Goal: Communication & Community: Answer question/provide support

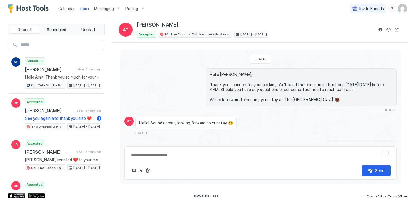
scroll to position [448, 0]
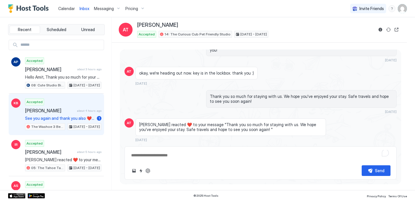
click at [42, 107] on div "Accepted Khim Bhandari about 4 hours ago See you again and thank you also ❤️❤️ …" at bounding box center [63, 114] width 76 height 32
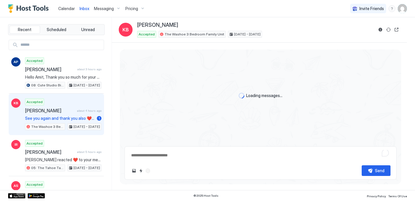
type textarea "*"
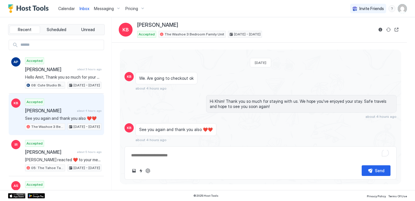
scroll to position [392, 0]
click at [63, 7] on span "Calendar" at bounding box center [66, 8] width 17 height 5
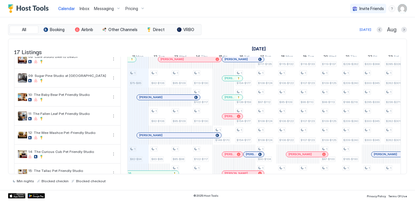
scroll to position [140, 0]
click at [154, 100] on div at bounding box center [154, 97] width 5 height 5
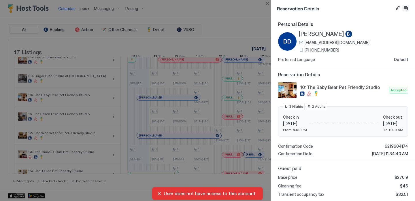
click at [405, 9] on button "Inbox" at bounding box center [405, 8] width 7 height 7
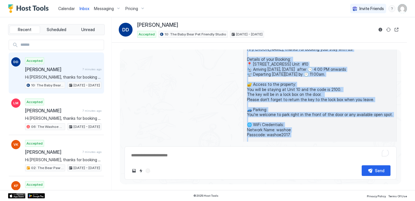
scroll to position [108, 0]
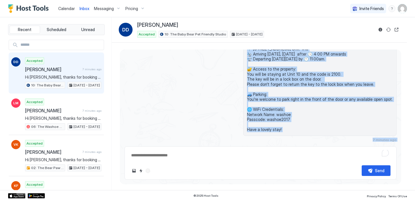
drag, startPoint x: 255, startPoint y: 70, endPoint x: 297, endPoint y: 129, distance: 72.5
click at [297, 129] on span "Hi [PERSON_NAME], thanks for booking your stay with us! Details of your Booking…" at bounding box center [320, 81] width 146 height 101
copy span "Hi Danielle, thanks for booking your stay with us! Details of your Booking: 📍 7…"
click at [67, 11] on span "Calendar" at bounding box center [66, 8] width 17 height 5
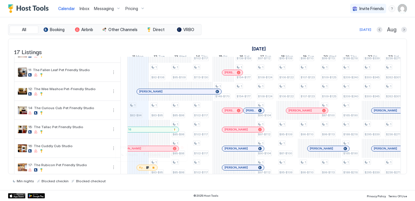
scroll to position [142, 0]
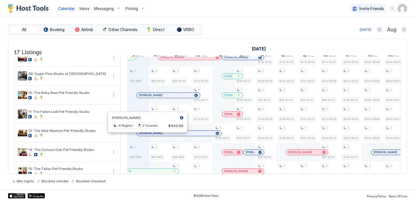
click at [145, 136] on div at bounding box center [145, 133] width 5 height 5
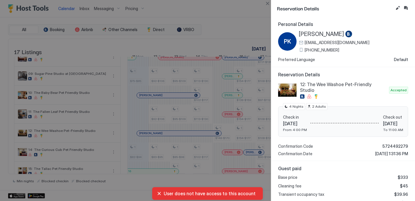
click at [317, 46] on div "phillips kateri pkater.758601@guest.booking.com +1 (518) 577-3881" at bounding box center [334, 42] width 71 height 22
click at [317, 49] on span "+1 (518) 577-3881" at bounding box center [321, 50] width 35 height 5
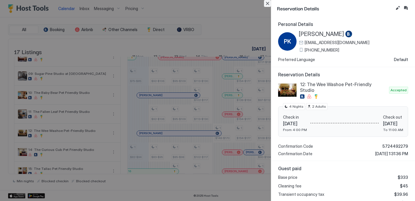
click at [270, 4] on button "Close" at bounding box center [267, 3] width 7 height 7
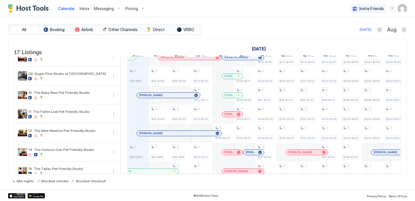
click at [152, 98] on div at bounding box center [151, 95] width 5 height 5
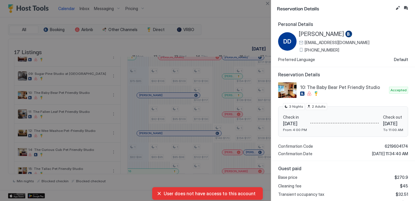
click at [319, 50] on span "+1 (727) 512-1246" at bounding box center [321, 50] width 35 height 5
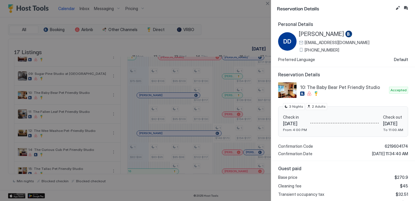
click at [148, 88] on div at bounding box center [207, 100] width 415 height 201
click at [268, 5] on button "Close" at bounding box center [267, 3] width 7 height 7
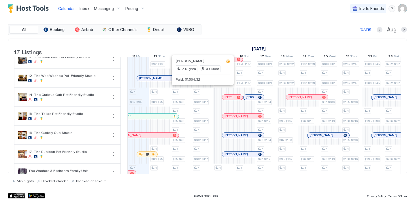
scroll to position [211, 0]
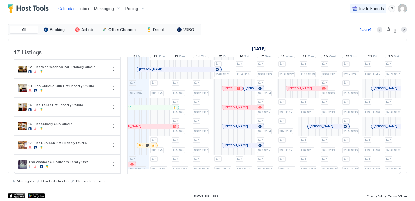
click at [232, 144] on div at bounding box center [232, 145] width 5 height 5
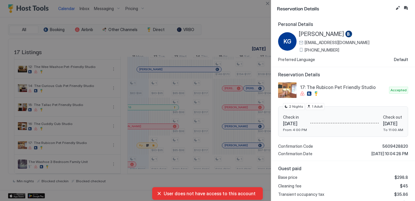
click at [320, 50] on span "+1 (970) 690-5686" at bounding box center [321, 50] width 35 height 5
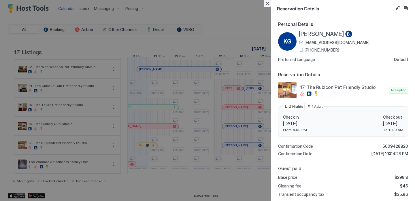
click at [268, 5] on button "Close" at bounding box center [267, 3] width 7 height 7
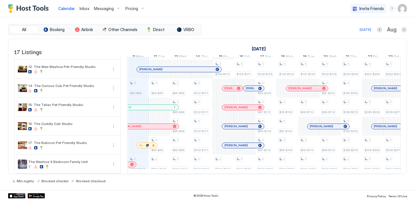
click at [230, 127] on div at bounding box center [229, 126] width 5 height 5
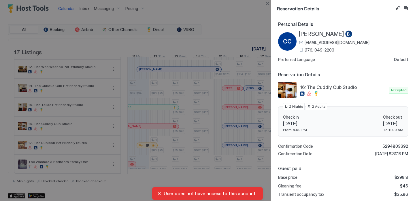
click at [313, 49] on span "(176) 049-2203" at bounding box center [319, 50] width 30 height 5
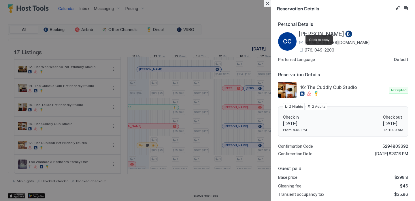
click at [265, 3] on button "Close" at bounding box center [267, 3] width 7 height 7
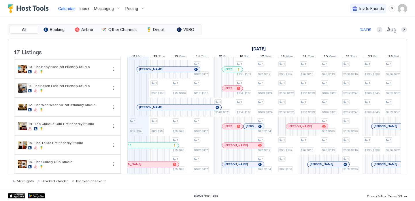
scroll to position [156, 0]
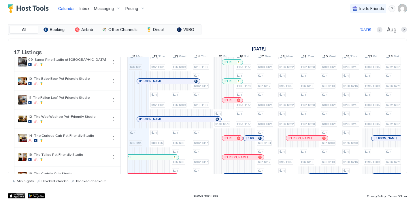
click at [252, 140] on div "[PERSON_NAME]" at bounding box center [253, 138] width 20 height 5
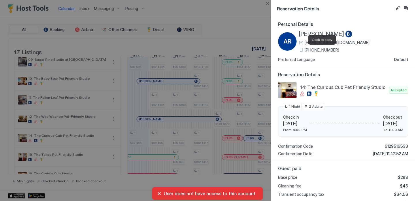
click at [319, 49] on span "+1 (209) 666-4770" at bounding box center [321, 50] width 35 height 5
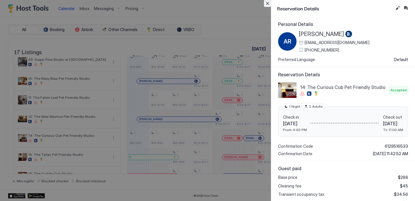
click at [268, 4] on button "Close" at bounding box center [267, 3] width 7 height 7
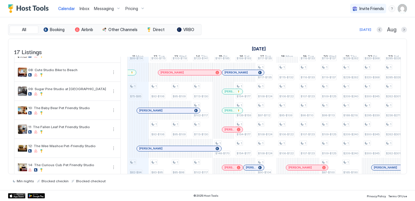
scroll to position [126, 0]
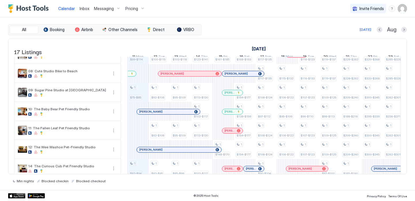
click at [226, 95] on div "[PERSON_NAME]" at bounding box center [232, 92] width 20 height 5
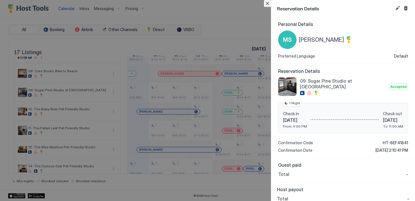
click at [266, 4] on button "Close" at bounding box center [267, 3] width 7 height 7
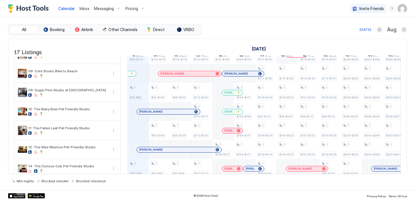
click at [229, 114] on div at bounding box center [229, 111] width 5 height 5
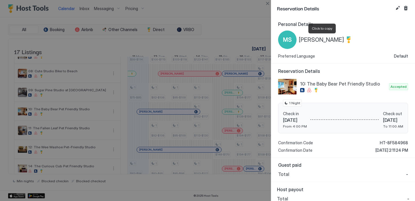
click at [314, 42] on span "[PERSON_NAME]" at bounding box center [321, 39] width 45 height 7
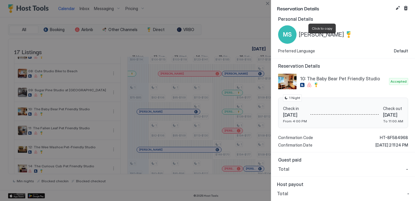
click at [271, 4] on div "Reservation Details Personal Details MS Mignon Stapleton Preferred Language Def…" at bounding box center [343, 100] width 144 height 201
click at [267, 2] on button "Close" at bounding box center [267, 3] width 7 height 7
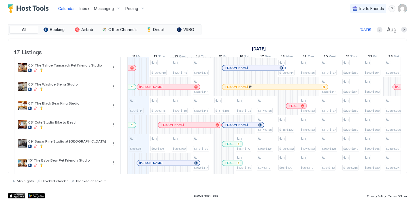
scroll to position [61, 0]
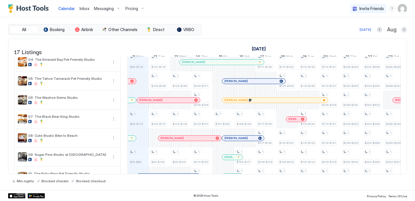
click at [235, 141] on div at bounding box center [235, 138] width 5 height 5
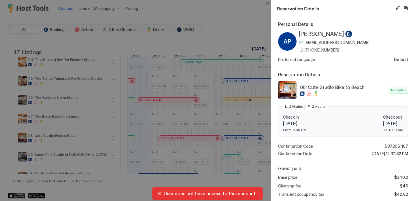
click at [312, 52] on span "+1 (408) 705-7744" at bounding box center [321, 50] width 35 height 5
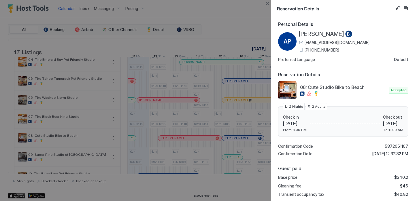
click at [305, 34] on span "[PERSON_NAME]" at bounding box center [321, 34] width 45 height 7
click at [406, 7] on button "Inbox" at bounding box center [405, 8] width 7 height 7
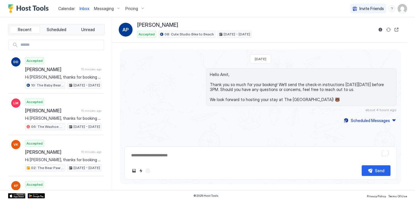
drag, startPoint x: 328, startPoint y: 101, endPoint x: 202, endPoint y: 73, distance: 128.9
click at [202, 73] on div "Hello Amit, Thank you so much for your booking! We'll send the check-in instruc…" at bounding box center [260, 90] width 272 height 44
copy span "Hello Amit, Thank you so much for your booking! We'll send the check-in instruc…"
click at [367, 118] on div "Scheduled Messages" at bounding box center [369, 120] width 39 height 6
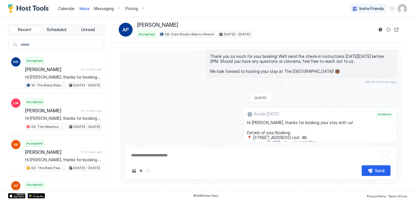
scroll to position [18, 0]
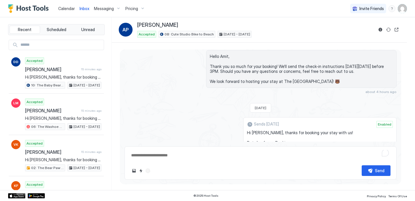
drag, startPoint x: 290, startPoint y: 105, endPoint x: 255, endPoint y: 133, distance: 44.0
click at [255, 133] on span "Hi Amit, thanks for booking your stay with us! Details of your Booking: 📍 751 E…" at bounding box center [320, 180] width 146 height 101
copy span "Hi Amit, thanks for booking your stay with us! Details of your Booking: 📍 751 E…"
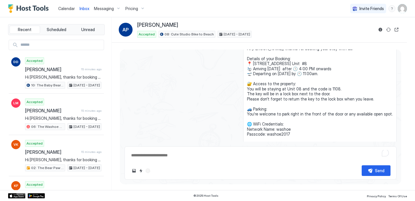
scroll to position [142, 0]
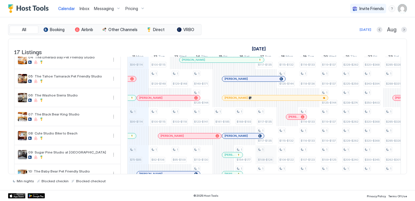
scroll to position [47, 0]
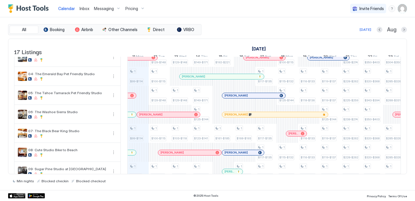
click at [235, 98] on div "[PERSON_NAME]" at bounding box center [253, 95] width 63 height 5
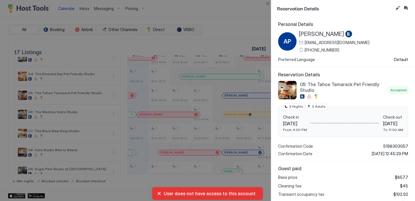
click at [320, 48] on span "+1 (925) 520-5451" at bounding box center [321, 50] width 35 height 5
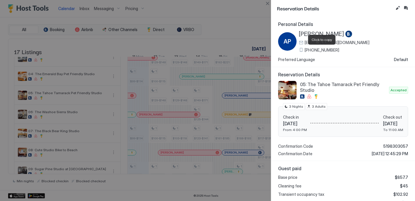
click at [267, 3] on button "Close" at bounding box center [267, 3] width 7 height 7
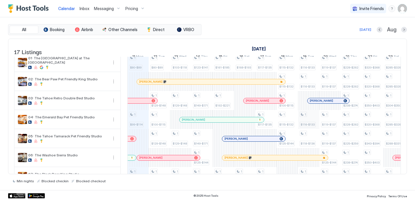
scroll to position [7, 0]
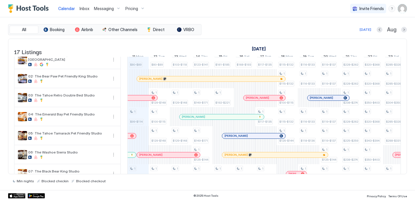
click at [324, 100] on div at bounding box center [326, 98] width 5 height 5
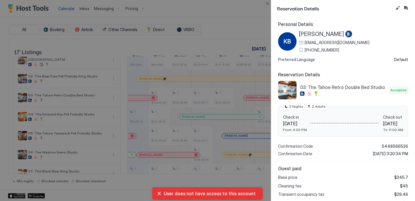
click at [317, 52] on span "+1 747 70388" at bounding box center [321, 50] width 35 height 5
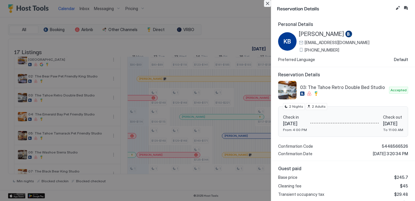
click at [269, 4] on button "Close" at bounding box center [267, 3] width 7 height 7
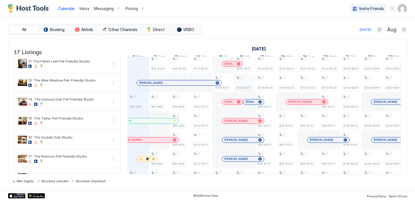
scroll to position [195, 0]
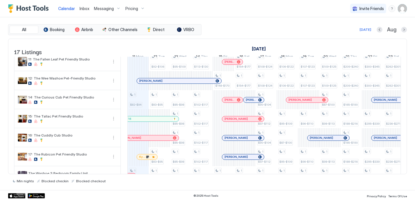
click at [249, 103] on div "[PERSON_NAME]" at bounding box center [253, 99] width 20 height 5
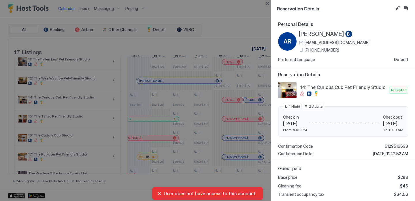
click at [317, 48] on span "+1 (209) 666-4770" at bounding box center [321, 50] width 35 height 5
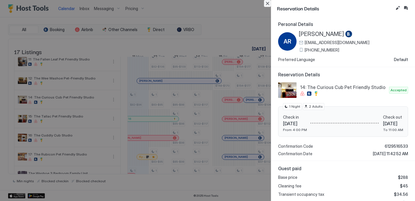
click at [267, 1] on button "Close" at bounding box center [267, 3] width 7 height 7
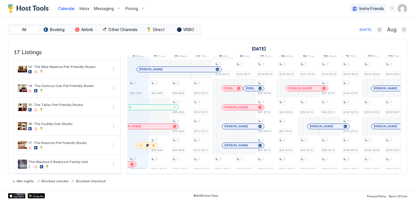
scroll to position [209, 0]
click at [0, 0] on div at bounding box center [0, 0] width 0 height 0
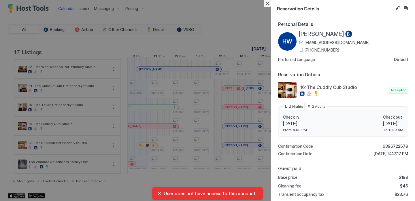
click at [265, 5] on button "Close" at bounding box center [267, 3] width 7 height 7
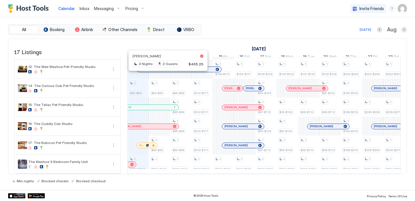
scroll to position [211, 0]
click at [89, 10] on div "Inbox" at bounding box center [84, 8] width 14 height 11
click at [85, 10] on span "Inbox" at bounding box center [84, 8] width 10 height 5
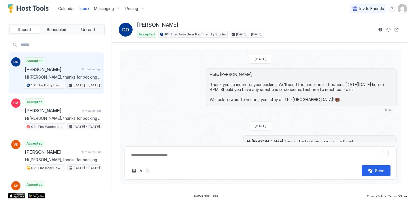
click at [62, 8] on span "Calendar" at bounding box center [66, 8] width 17 height 5
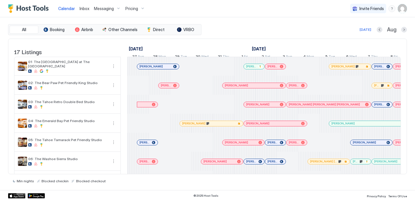
scroll to position [0, 320]
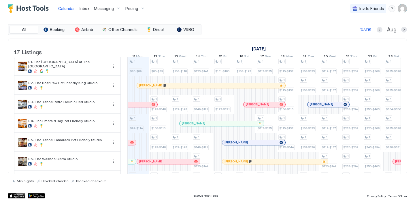
click at [84, 10] on span "Inbox" at bounding box center [84, 8] width 10 height 5
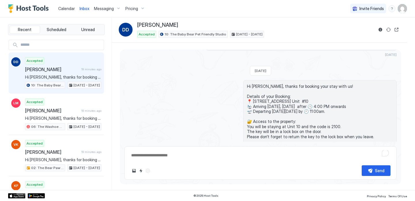
scroll to position [13, 0]
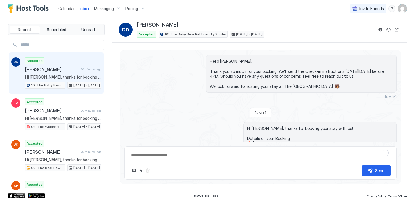
click at [64, 9] on span "Calendar" at bounding box center [66, 8] width 17 height 5
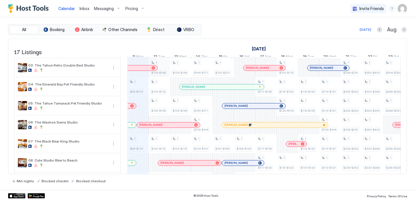
scroll to position [36, 0]
click at [158, 114] on div "1 $80-$89 1 $99-$114 1 $99-$114 1 $75-$85 1 $82-$94 1 $250-$403 1 $80-$89 1 $12…" at bounding box center [372, 182] width 1129 height 323
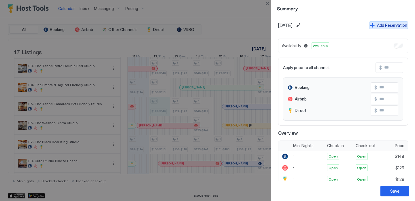
click at [383, 24] on div "Add Reservation" at bounding box center [392, 25] width 30 height 6
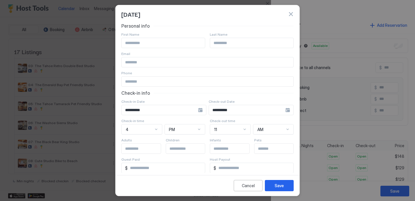
click at [152, 42] on input "Input Field" at bounding box center [163, 43] width 83 height 10
type input "******"
click at [238, 43] on input "Input Field" at bounding box center [251, 43] width 83 height 10
click at [224, 40] on input "Input Field" at bounding box center [251, 43] width 83 height 10
type input "****"
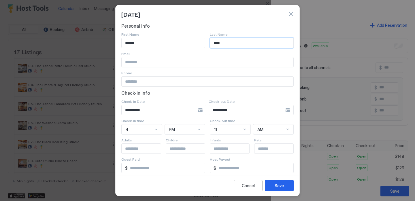
click at [216, 30] on div "**********" at bounding box center [207, 126] width 172 height 207
click at [280, 186] on div "Save" at bounding box center [278, 186] width 9 height 6
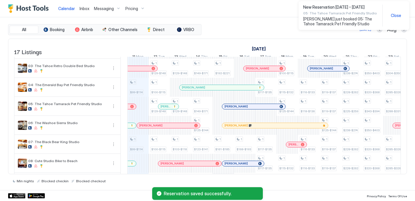
click at [164, 108] on span "[PERSON_NAME]" at bounding box center [165, 107] width 10 height 4
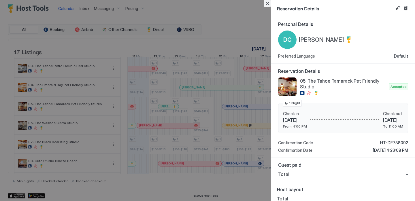
click at [268, 3] on button "Close" at bounding box center [267, 3] width 7 height 7
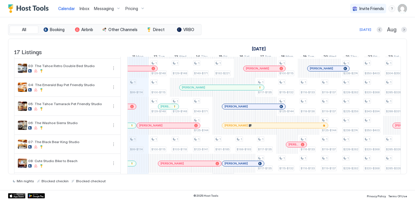
click at [163, 109] on div at bounding box center [164, 106] width 5 height 5
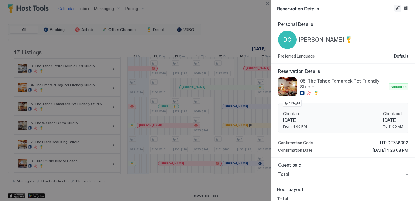
click at [398, 9] on button "Edit reservation" at bounding box center [397, 8] width 7 height 7
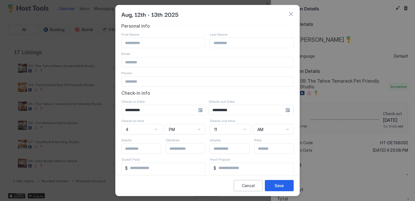
click at [158, 62] on input "Input Field" at bounding box center [208, 62] width 172 height 10
click at [145, 42] on input "Input Field" at bounding box center [163, 43] width 83 height 10
click at [236, 41] on input "Input Field" at bounding box center [251, 43] width 83 height 10
click at [147, 46] on input "Input Field" at bounding box center [163, 43] width 83 height 10
click at [222, 46] on input "Input Field" at bounding box center [251, 43] width 83 height 10
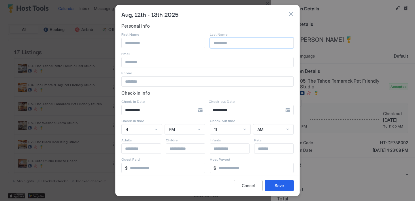
click at [168, 37] on div "Email" at bounding box center [163, 34] width 84 height 4
click at [147, 64] on input "Input Field" at bounding box center [208, 62] width 172 height 10
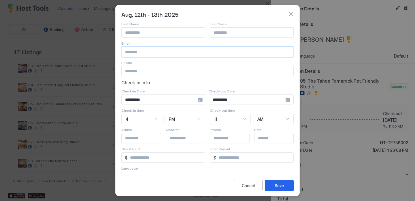
click at [136, 71] on input "Input Field" at bounding box center [208, 71] width 172 height 10
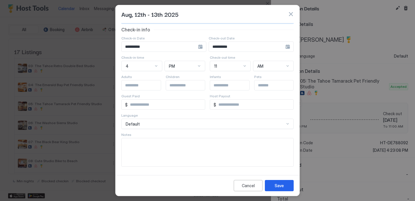
click at [142, 159] on textarea "Input Field" at bounding box center [208, 152] width 172 height 28
type textarea "**********"
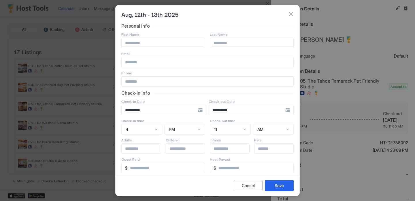
click at [289, 16] on button "button" at bounding box center [291, 14] width 6 height 6
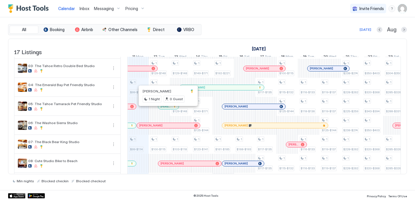
click at [166, 109] on div at bounding box center [166, 106] width 5 height 5
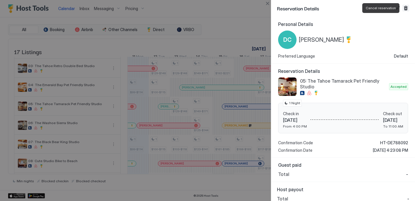
click at [403, 10] on button "Cancel reservation" at bounding box center [405, 8] width 7 height 7
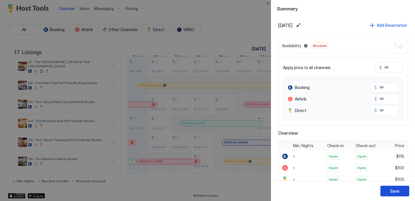
click at [403, 192] on button "Save" at bounding box center [394, 191] width 29 height 11
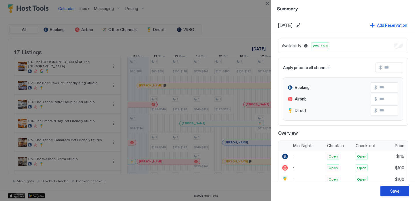
click at [401, 189] on button "Save" at bounding box center [394, 191] width 29 height 11
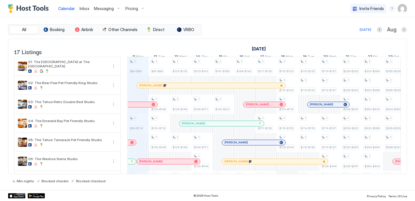
click at [191, 126] on div at bounding box center [190, 123] width 5 height 5
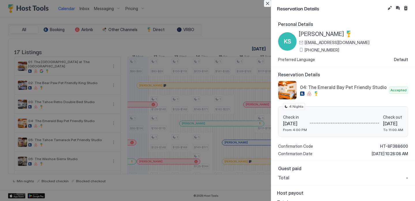
click at [268, 4] on button "Close" at bounding box center [267, 3] width 7 height 7
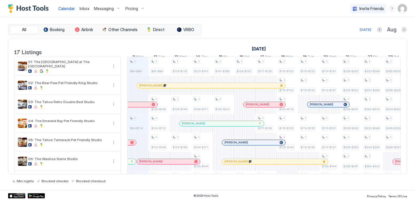
click at [164, 88] on div at bounding box center [165, 85] width 5 height 5
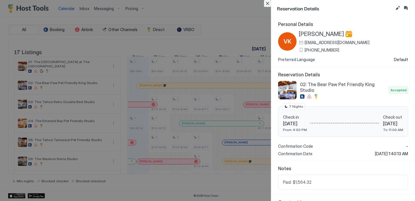
click at [268, 6] on button "Close" at bounding box center [267, 3] width 7 height 7
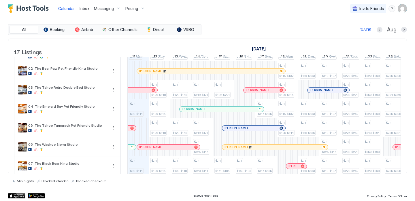
scroll to position [15, 0]
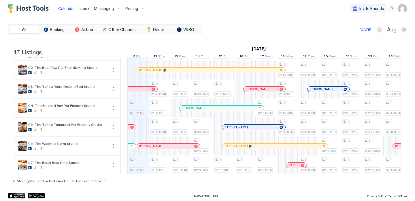
click at [88, 9] on span "Inbox" at bounding box center [84, 8] width 10 height 5
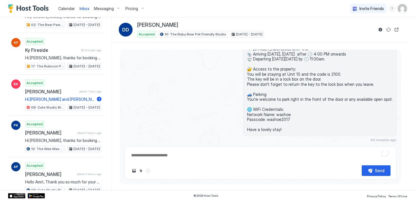
scroll to position [143, 0]
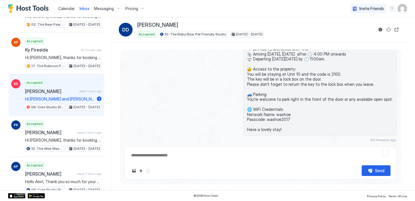
click at [82, 100] on span "Hi [PERSON_NAME] and [PERSON_NAME]! Thank you and looking forward to staying at…" at bounding box center [59, 98] width 69 height 5
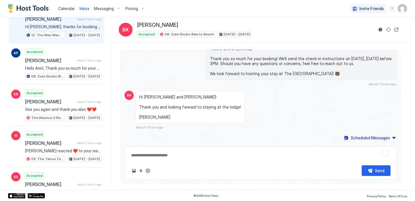
scroll to position [257, 0]
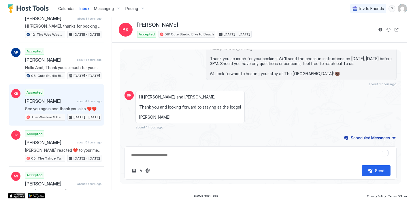
click at [78, 101] on div "[PERSON_NAME] about 4 hours ago" at bounding box center [63, 101] width 76 height 6
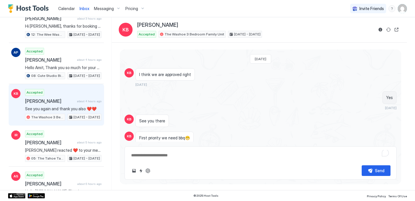
scroll to position [127, 0]
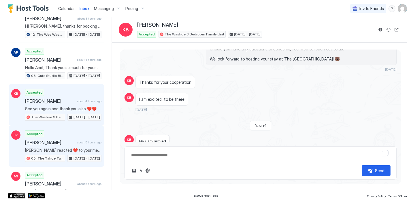
click at [69, 133] on div "Accepted [PERSON_NAME] about 5 hours ago [PERSON_NAME] reacted ❤️ to your messa…" at bounding box center [63, 146] width 76 height 32
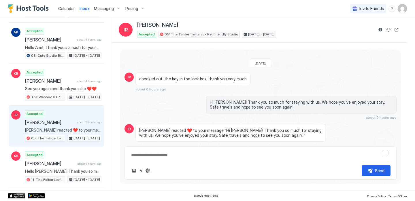
scroll to position [312, 0]
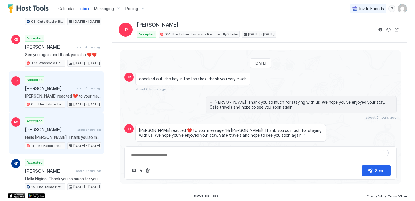
click at [83, 130] on span "about 6 hours ago" at bounding box center [89, 130] width 24 height 4
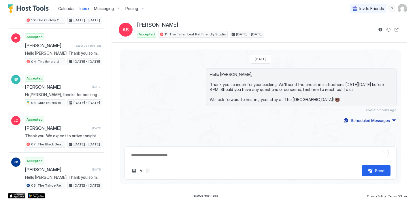
scroll to position [448, 0]
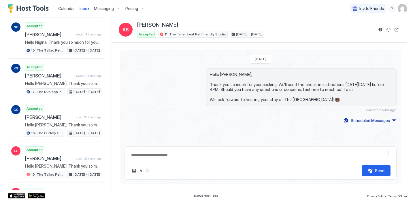
click at [62, 10] on span "Calendar" at bounding box center [66, 8] width 17 height 5
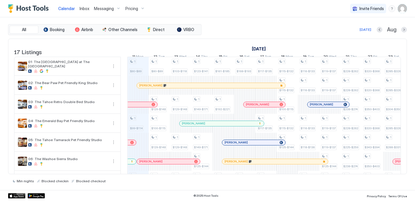
click at [87, 7] on span "Inbox" at bounding box center [84, 8] width 10 height 5
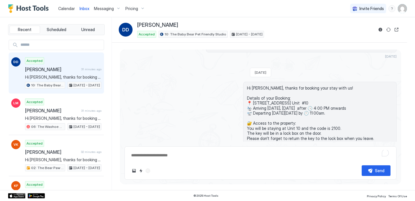
scroll to position [108, 0]
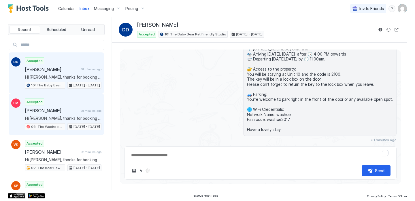
click at [85, 117] on span "Hi [PERSON_NAME], thanks for booking your stay with us! Details of your Booking…" at bounding box center [63, 118] width 76 height 5
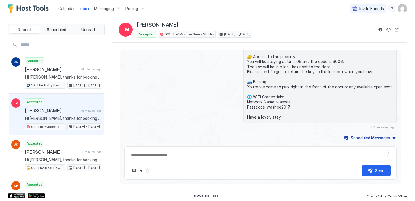
scroll to position [162, 0]
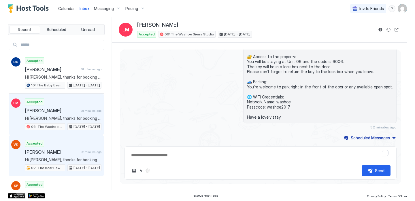
click at [65, 157] on span "Hi [PERSON_NAME], thanks for booking your stay with us! Details of your Booking…" at bounding box center [63, 159] width 76 height 5
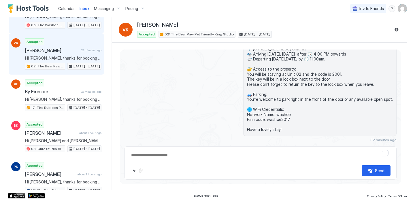
scroll to position [116, 0]
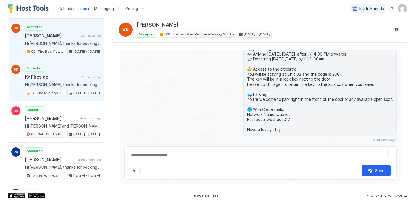
click at [78, 95] on div "[DATE] - [DATE]" at bounding box center [84, 93] width 34 height 7
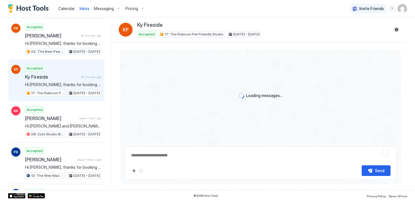
scroll to position [89, 0]
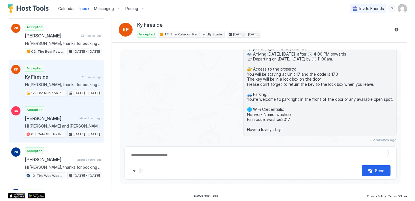
click at [76, 123] on div "Accepted [PERSON_NAME] about 1 hour ago Hi [PERSON_NAME] and [PERSON_NAME]! Tha…" at bounding box center [63, 122] width 76 height 32
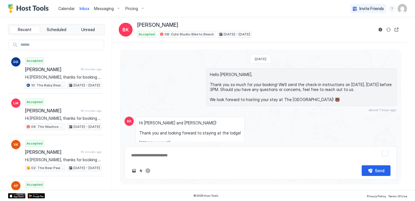
scroll to position [31, 0]
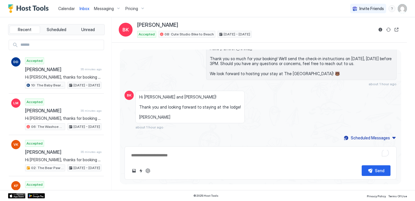
click at [67, 8] on span "Calendar" at bounding box center [66, 8] width 17 height 5
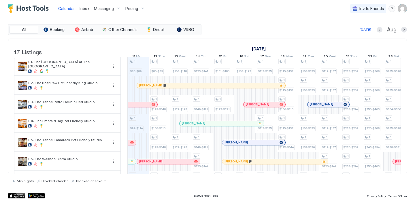
click at [83, 9] on span "Inbox" at bounding box center [84, 8] width 10 height 5
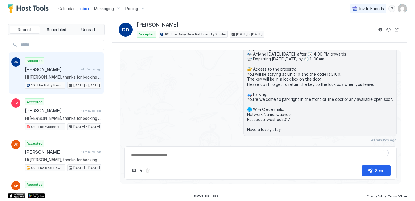
click at [69, 4] on div "Calendar" at bounding box center [66, 8] width 21 height 11
click at [69, 11] on link "Calendar" at bounding box center [66, 8] width 17 height 6
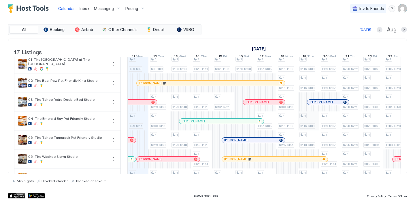
scroll to position [2, 0]
click at [80, 12] on div "Inbox" at bounding box center [84, 8] width 14 height 11
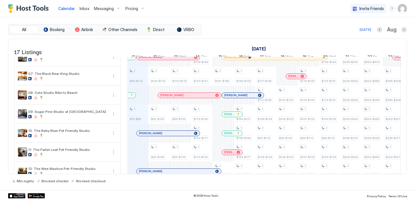
scroll to position [110, 0]
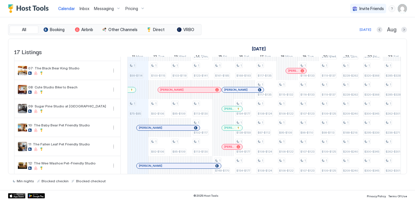
click at [233, 111] on div "[PERSON_NAME]" at bounding box center [232, 108] width 20 height 5
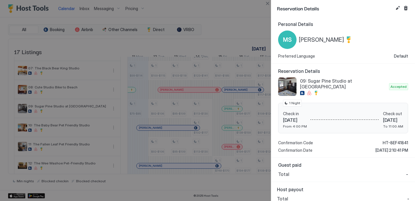
click at [308, 40] on span "[PERSON_NAME]" at bounding box center [321, 39] width 45 height 7
click at [265, 3] on button "Close" at bounding box center [267, 3] width 7 height 7
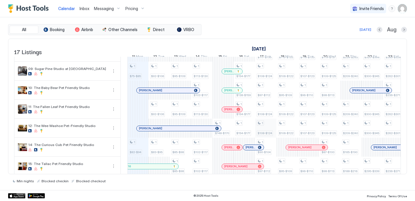
scroll to position [0, 0]
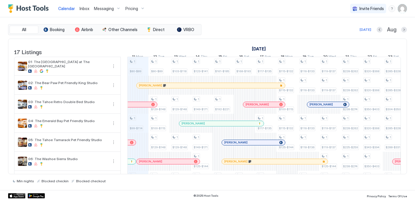
click at [81, 8] on span "Inbox" at bounding box center [84, 8] width 10 height 5
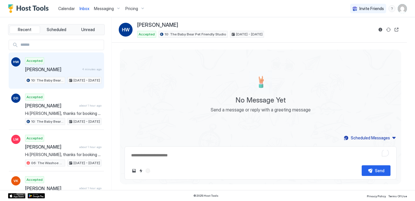
type textarea "*"
